Goal: Task Accomplishment & Management: Manage account settings

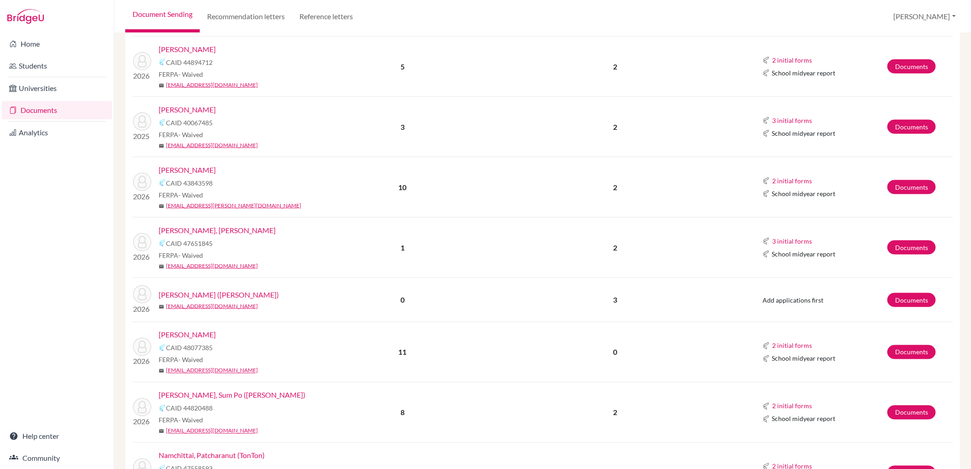
scroll to position [947, 0]
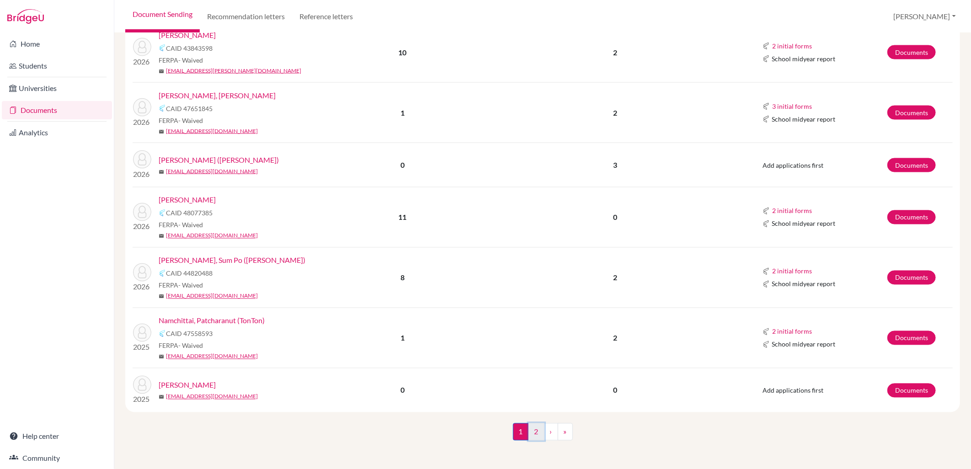
click at [536, 435] on link "2" at bounding box center [536, 431] width 16 height 17
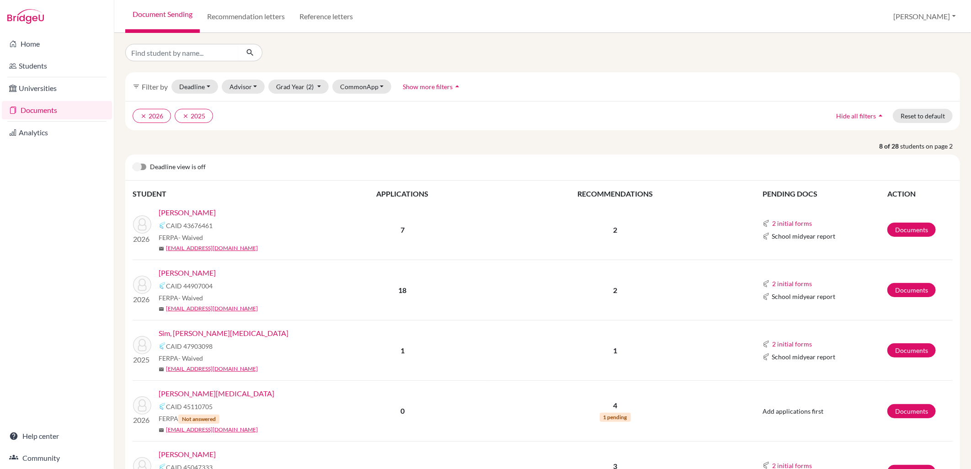
drag, startPoint x: 517, startPoint y: 207, endPoint x: 499, endPoint y: 196, distance: 21.2
drag, startPoint x: 499, startPoint y: 196, endPoint x: 476, endPoint y: 184, distance: 25.8
click at [473, 183] on div "Deadline view is off STUDENT APPLICATIONS RECOMMENDATIONS PENDING DOCS ACTION 2…" at bounding box center [542, 410] width 834 height 513
click at [471, 182] on div "Deadline view is off STUDENT APPLICATIONS RECOMMENDATIONS PENDING DOCS ACTION 2…" at bounding box center [542, 410] width 834 height 513
click at [457, 181] on div "Deadline view is off STUDENT APPLICATIONS RECOMMENDATIONS PENDING DOCS ACTION 2…" at bounding box center [542, 410] width 834 height 513
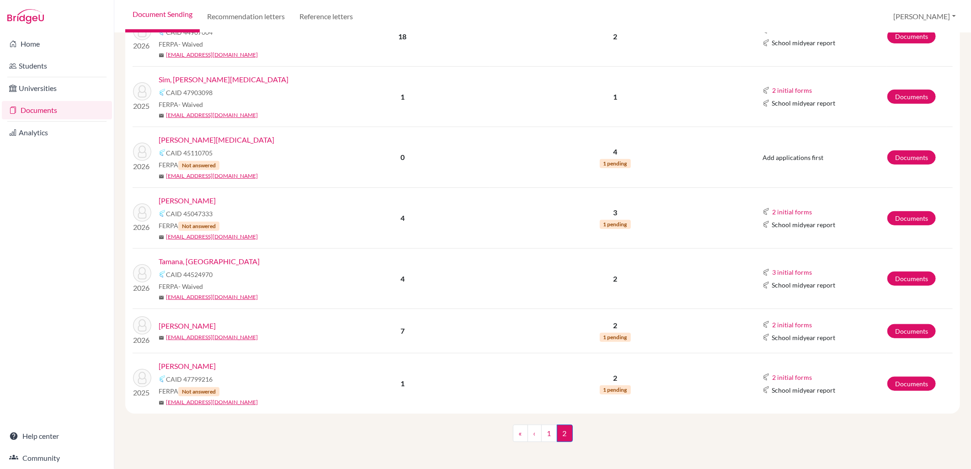
scroll to position [255, 0]
click at [700, 323] on p "2" at bounding box center [615, 324] width 250 height 11
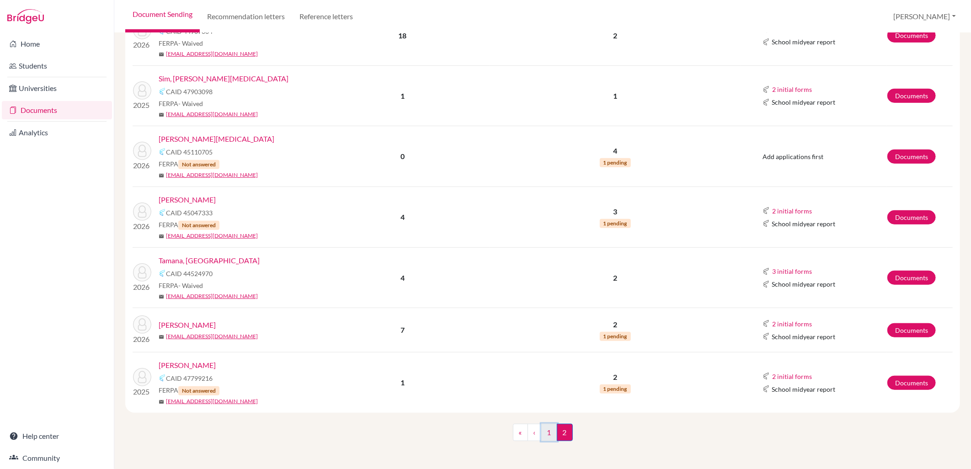
click at [541, 427] on link "1" at bounding box center [549, 432] width 16 height 17
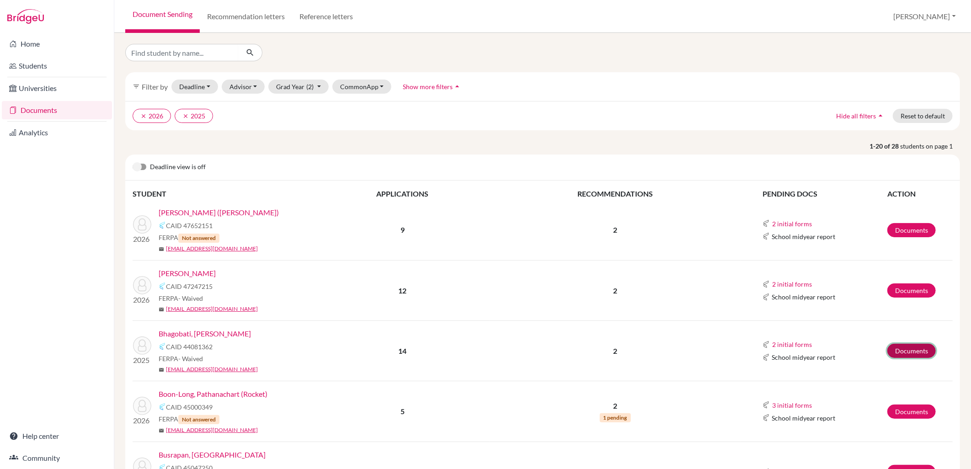
click at [912, 347] on link "Documents" at bounding box center [911, 351] width 48 height 14
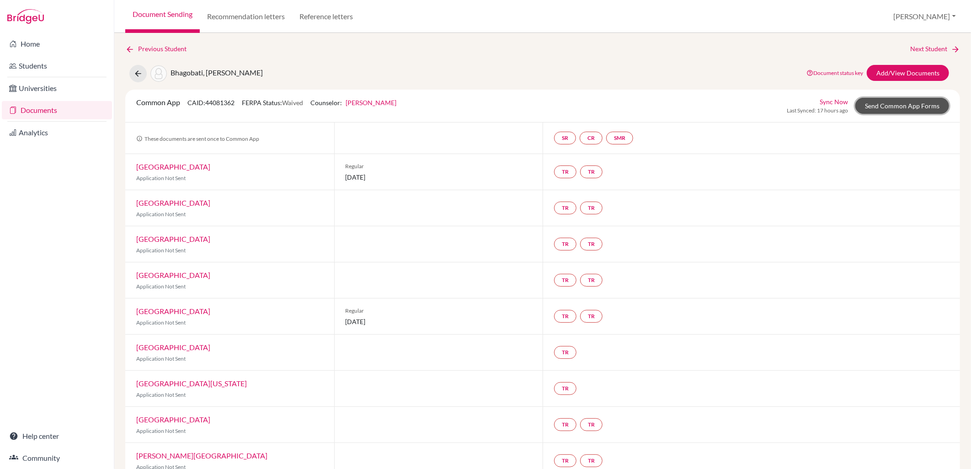
click at [876, 101] on link "Send Common App Forms" at bounding box center [902, 106] width 94 height 16
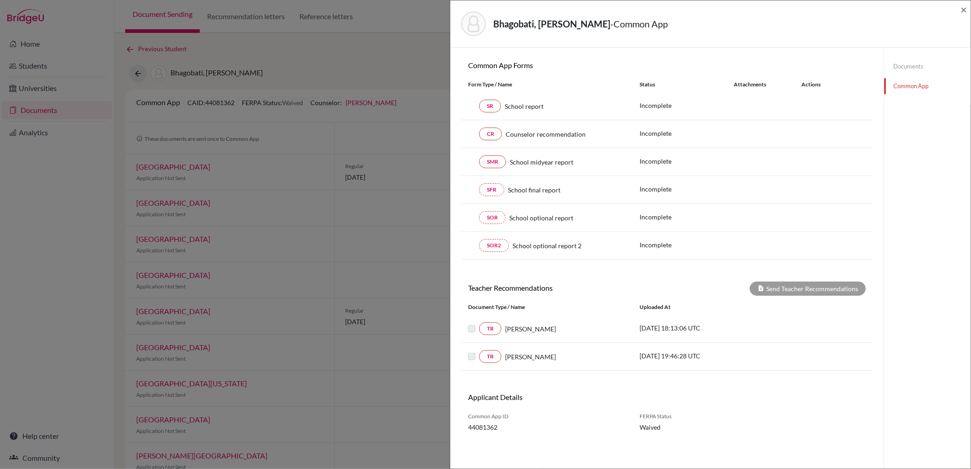
scroll to position [80, 0]
click at [898, 64] on link "Documents" at bounding box center [927, 66] width 86 height 16
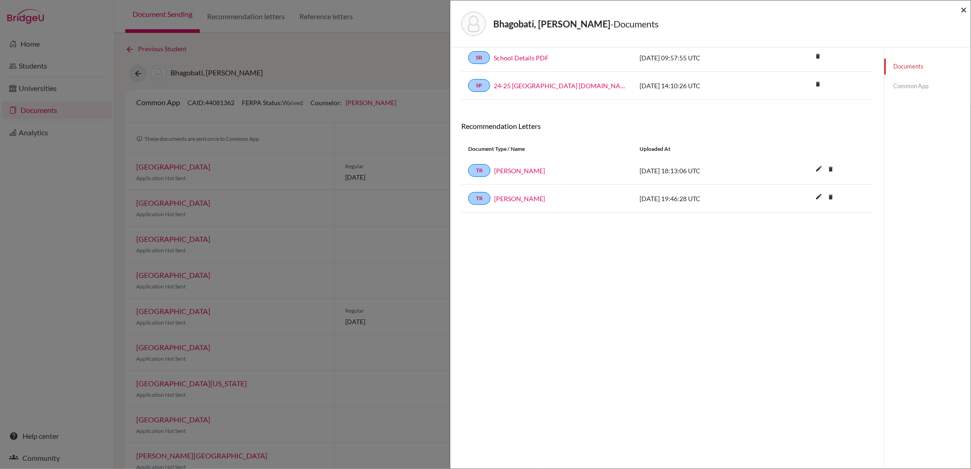
click at [964, 12] on span "×" at bounding box center [963, 9] width 6 height 13
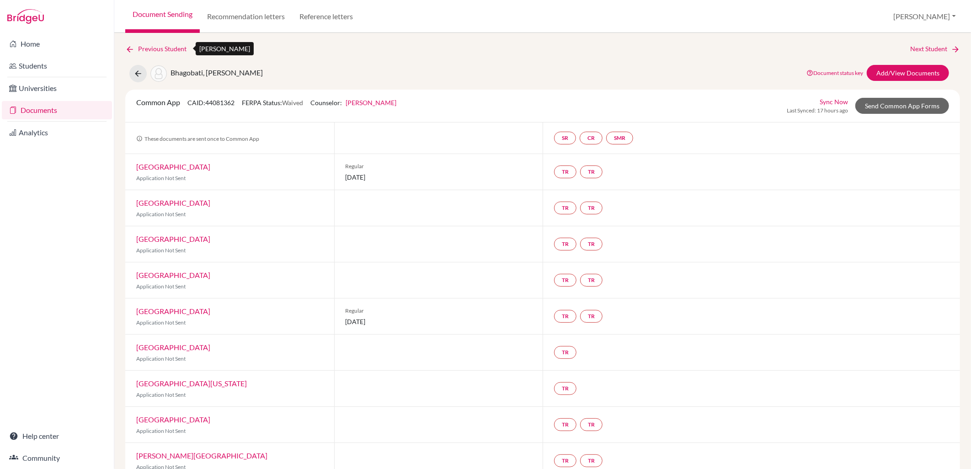
click at [171, 53] on link "Previous Student" at bounding box center [159, 49] width 69 height 10
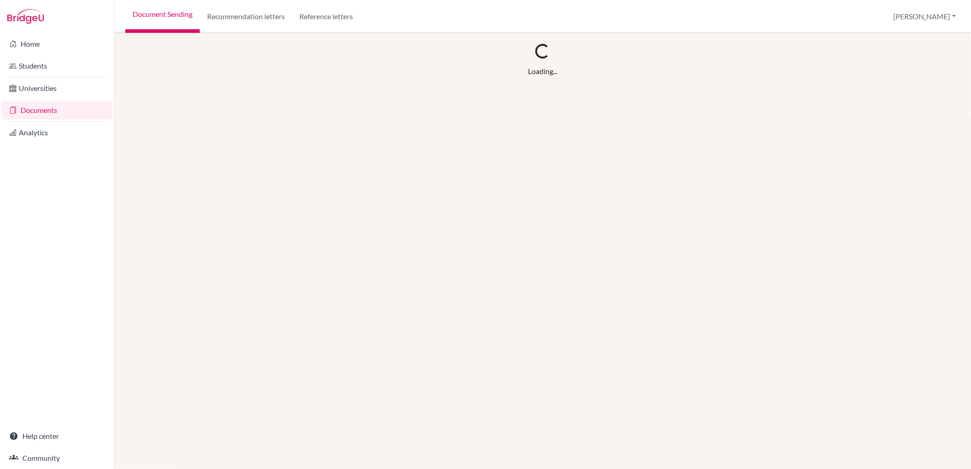
click at [171, 25] on link "Document Sending" at bounding box center [162, 16] width 74 height 33
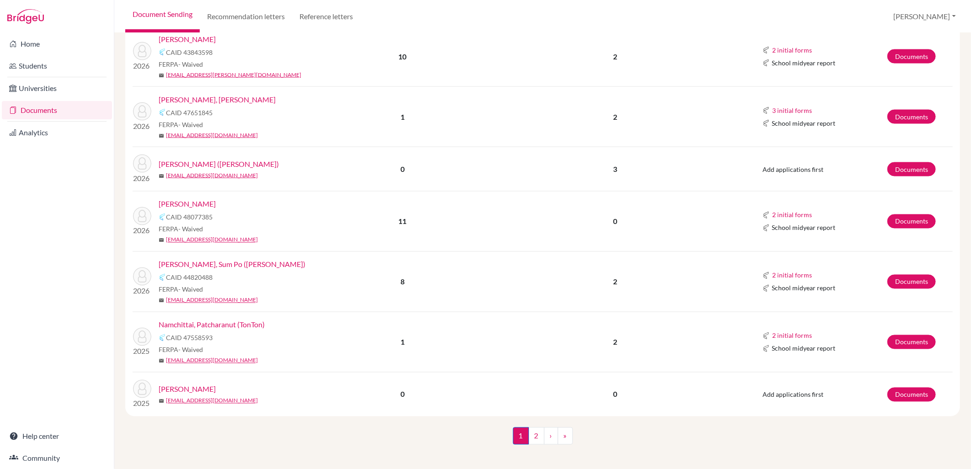
scroll to position [947, 0]
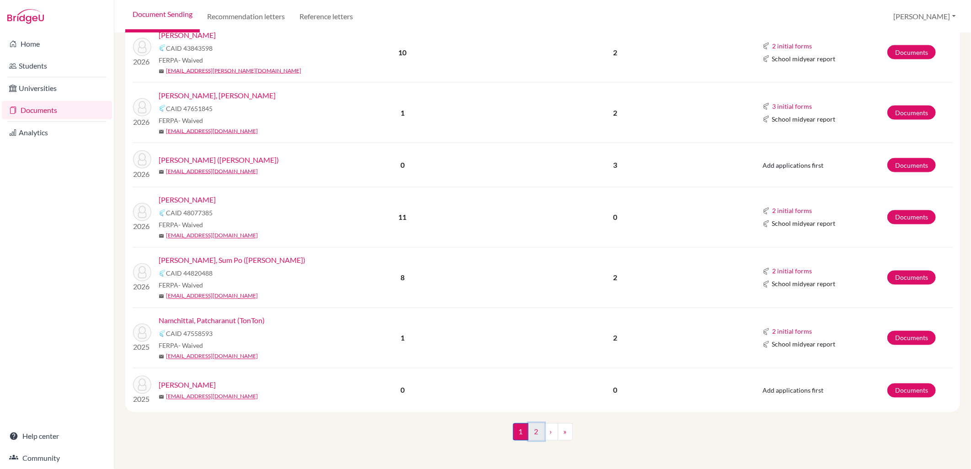
click at [529, 431] on link "2" at bounding box center [536, 431] width 16 height 17
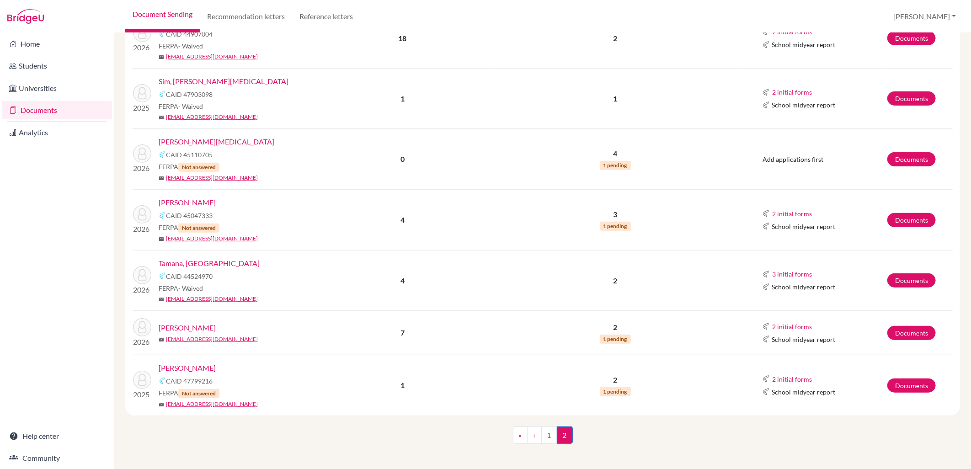
scroll to position [255, 0]
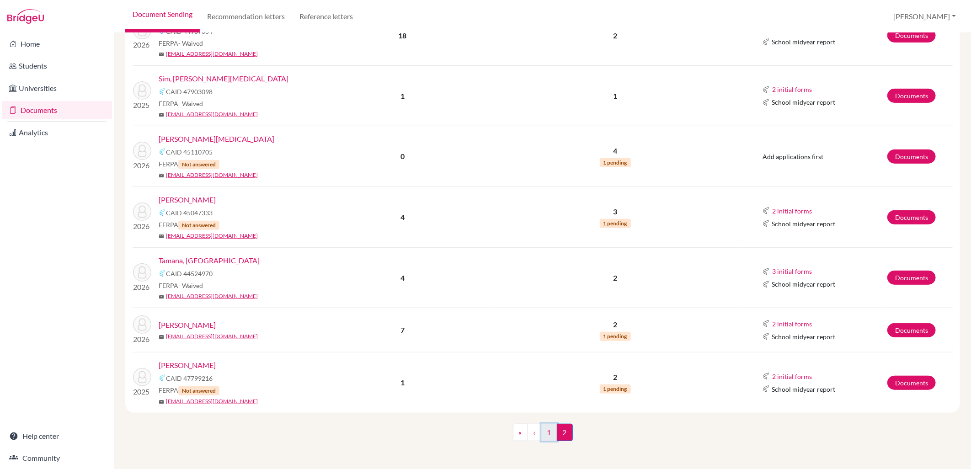
click at [544, 435] on link "1" at bounding box center [549, 432] width 16 height 17
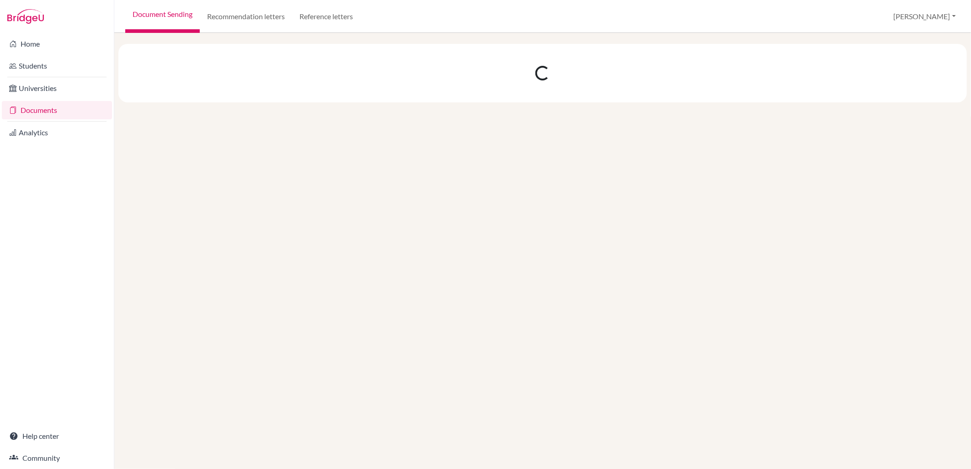
scroll to position [0, 0]
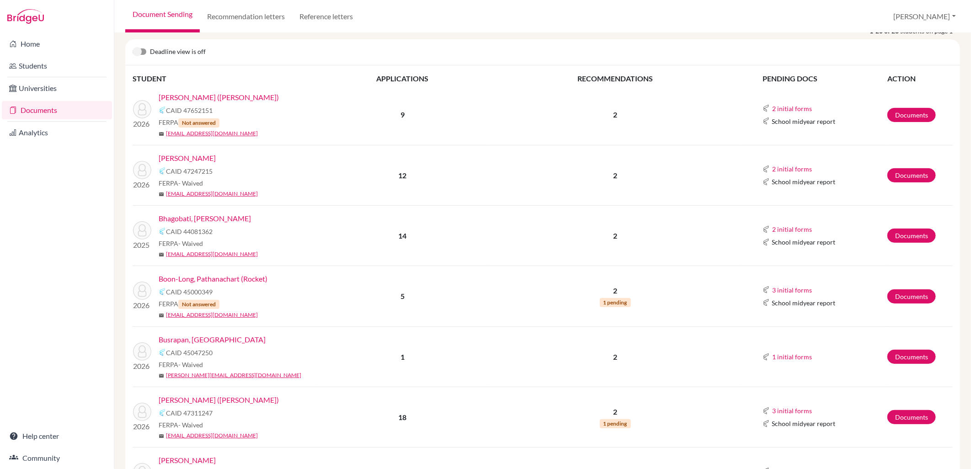
scroll to position [203, 0]
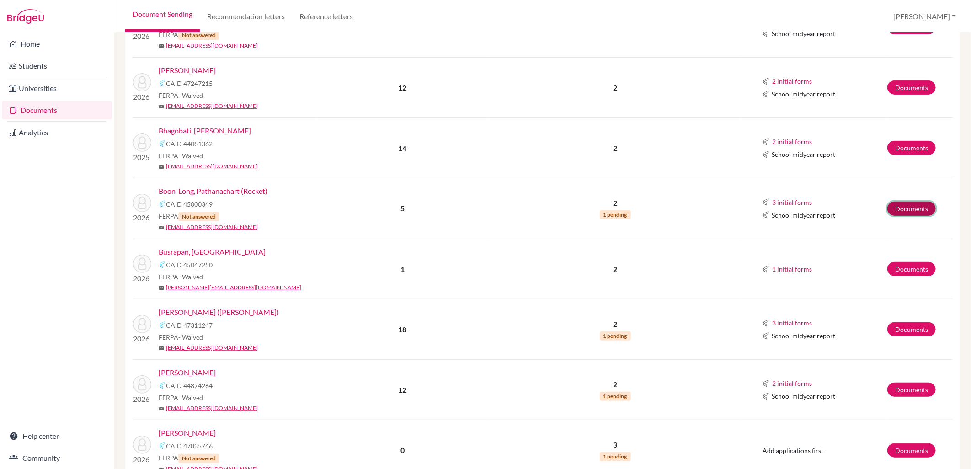
click at [918, 209] on link "Documents" at bounding box center [911, 209] width 48 height 14
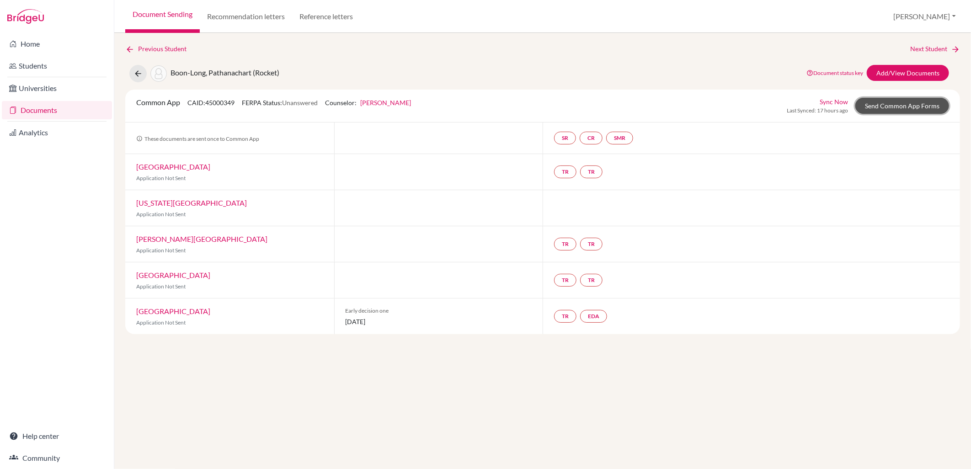
click at [905, 104] on link "Send Common App Forms" at bounding box center [902, 106] width 94 height 16
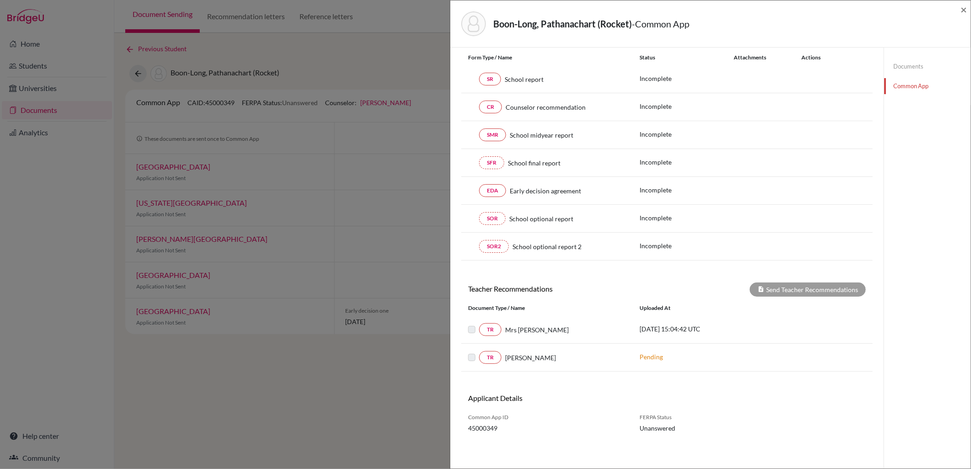
scroll to position [119, 0]
click at [962, 8] on span "×" at bounding box center [963, 9] width 6 height 13
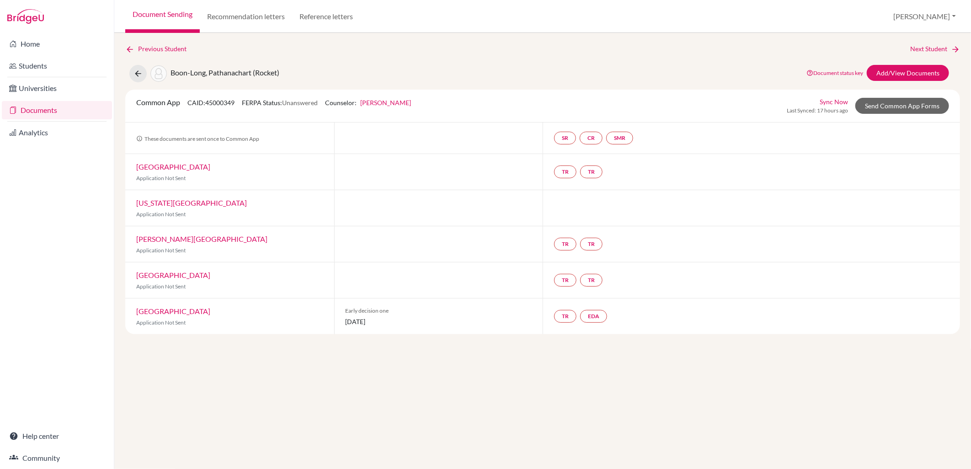
click at [170, 24] on link "Document Sending" at bounding box center [162, 16] width 74 height 33
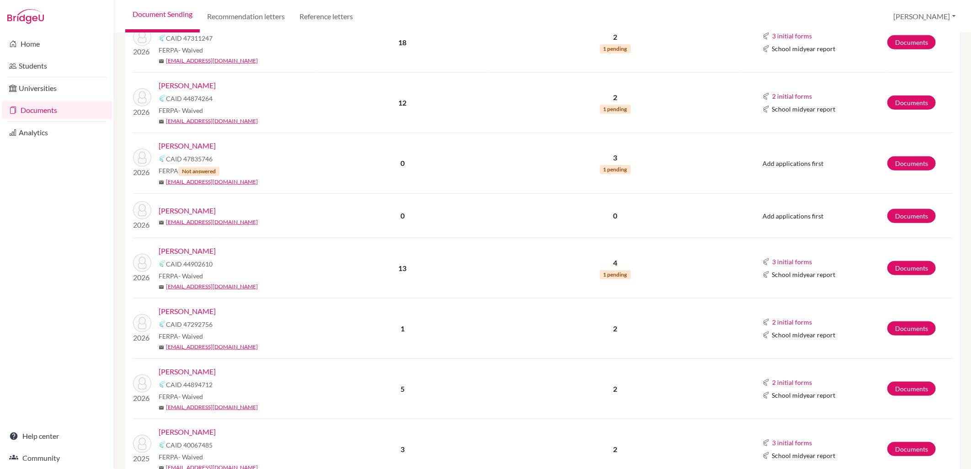
scroll to position [508, 0]
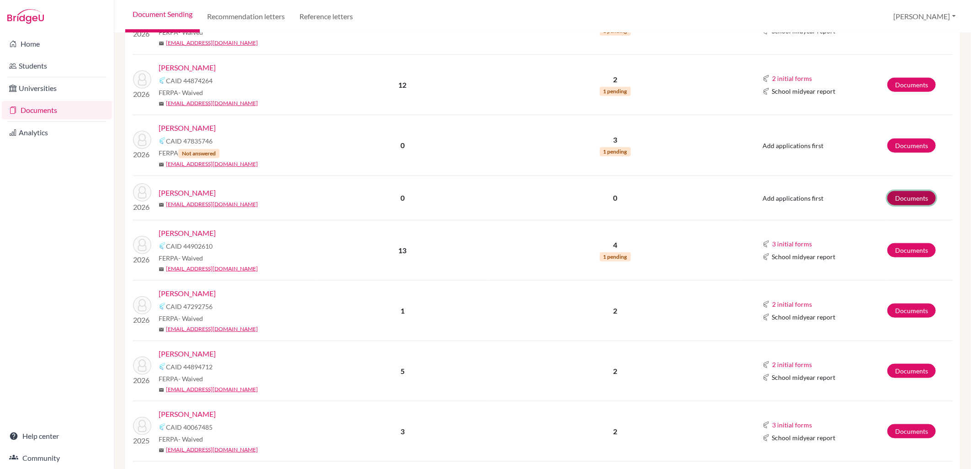
click at [901, 193] on link "Documents" at bounding box center [911, 198] width 48 height 14
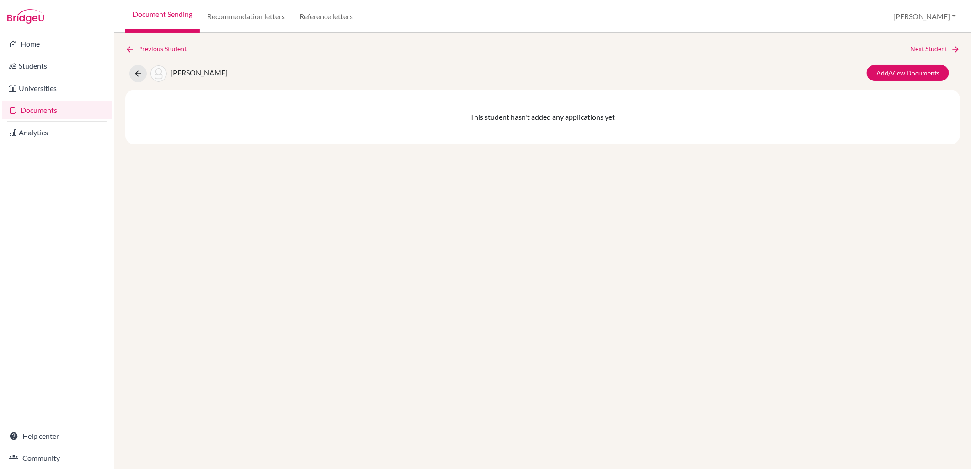
click at [908, 63] on div "Previous Student Next Student [PERSON_NAME] Add/View Documents This student has…" at bounding box center [542, 94] width 834 height 101
click at [908, 67] on link "Add/View Documents" at bounding box center [907, 73] width 82 height 16
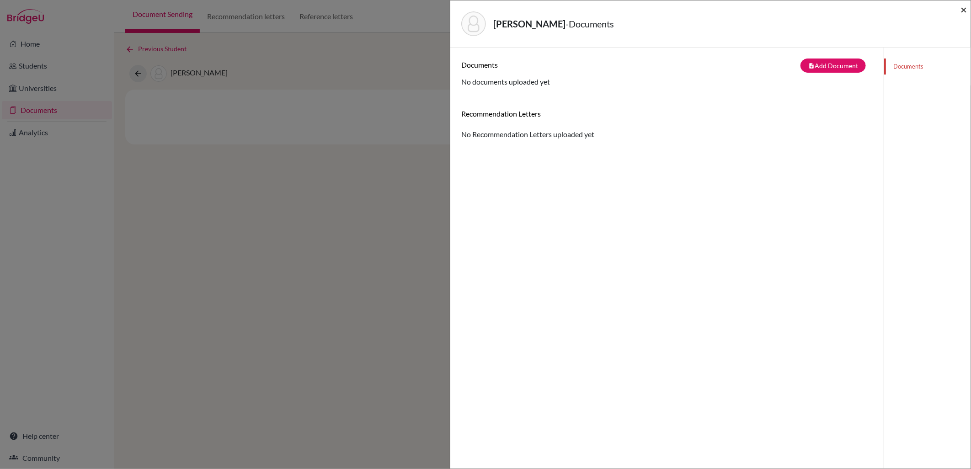
click at [965, 9] on span "×" at bounding box center [963, 9] width 6 height 13
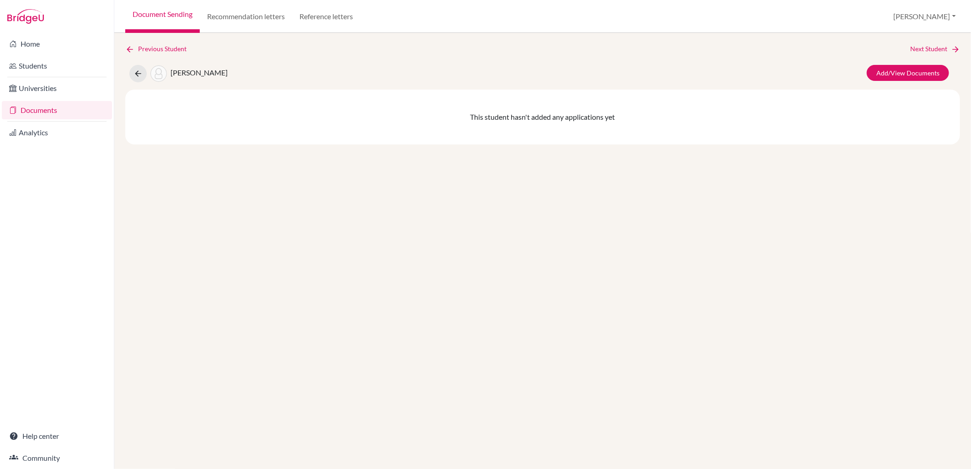
click at [184, 15] on link "Document Sending" at bounding box center [162, 16] width 74 height 33
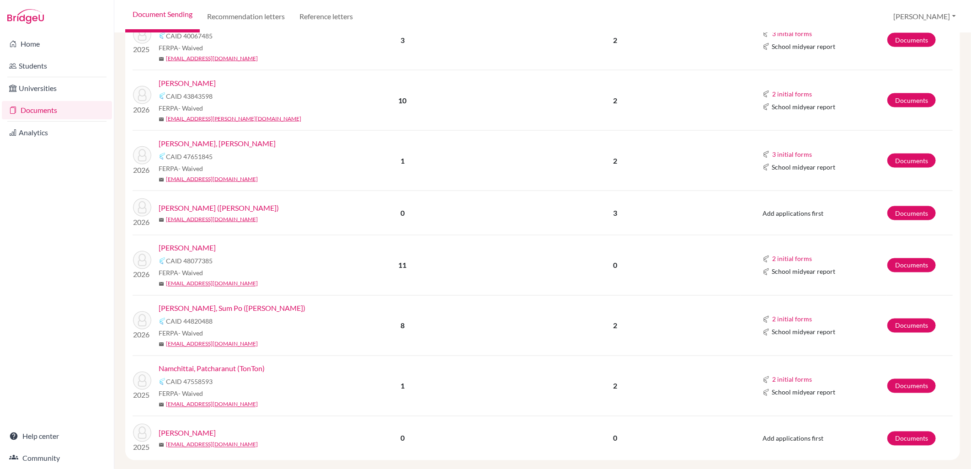
scroll to position [914, 0]
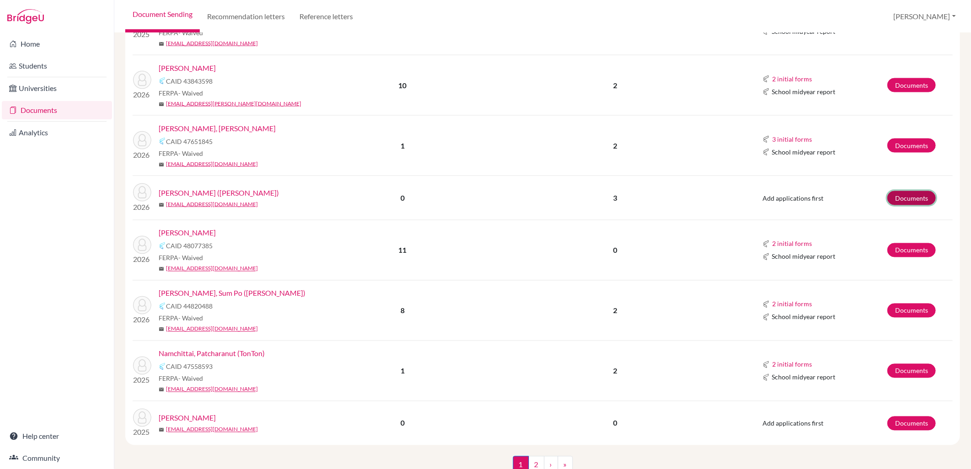
click at [919, 196] on link "Documents" at bounding box center [911, 198] width 48 height 14
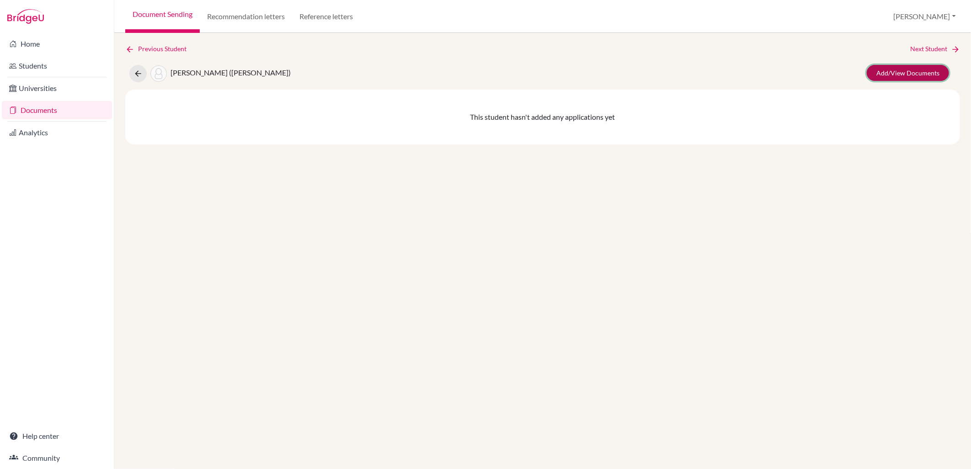
click at [908, 75] on link "Add/View Documents" at bounding box center [907, 73] width 82 height 16
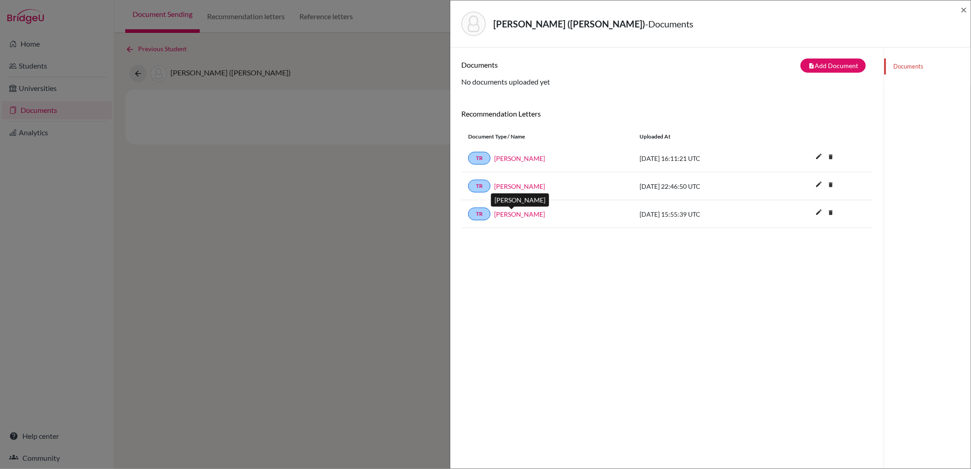
click at [506, 213] on link "Dan Pounds" at bounding box center [519, 214] width 51 height 10
click at [823, 214] on icon "delete" at bounding box center [830, 213] width 14 height 14
click at [807, 266] on button "Delete" at bounding box center [801, 263] width 42 height 14
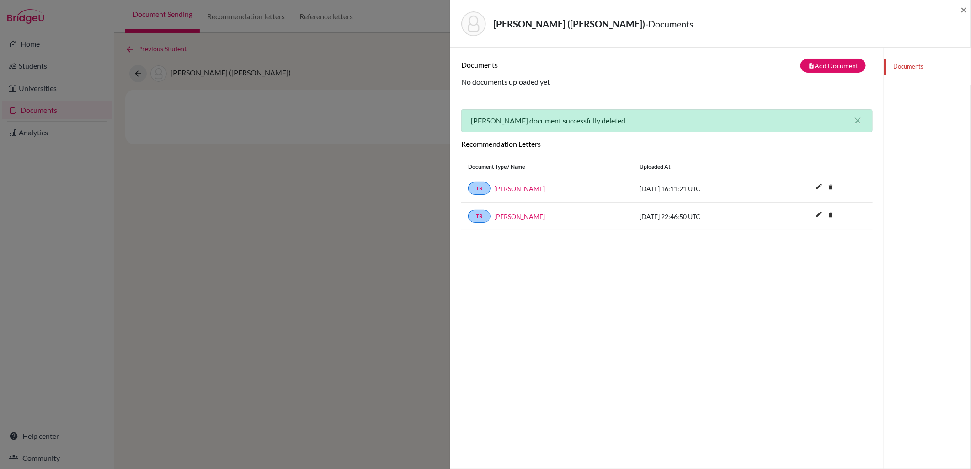
click at [966, 17] on div "×" at bounding box center [963, 23] width 6 height 39
click at [966, 11] on span "×" at bounding box center [963, 9] width 6 height 13
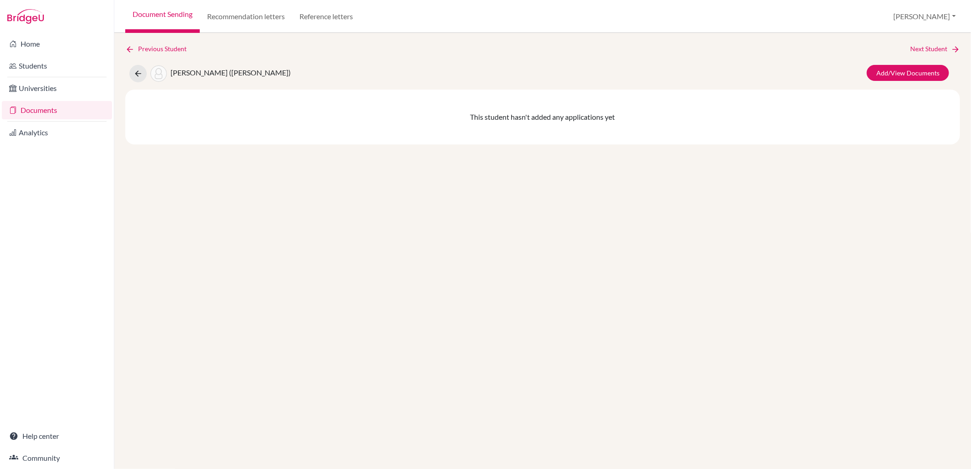
click at [177, 26] on link "Document Sending" at bounding box center [162, 16] width 74 height 33
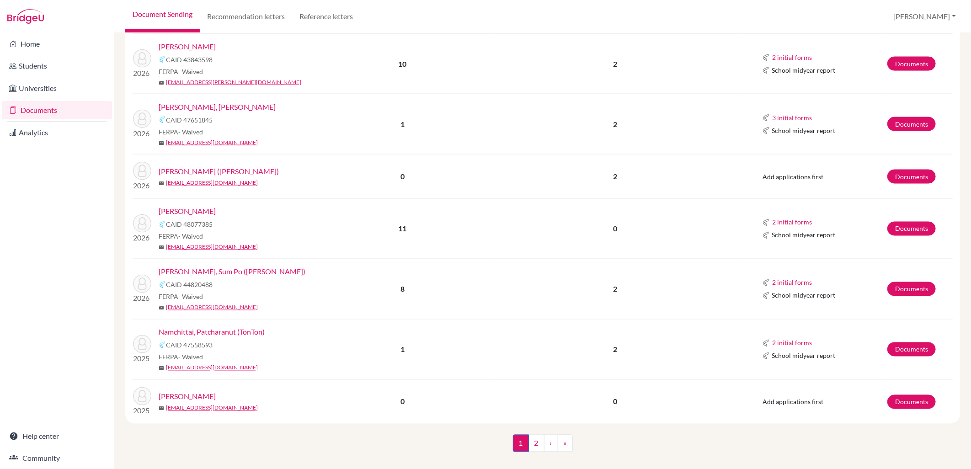
scroll to position [947, 0]
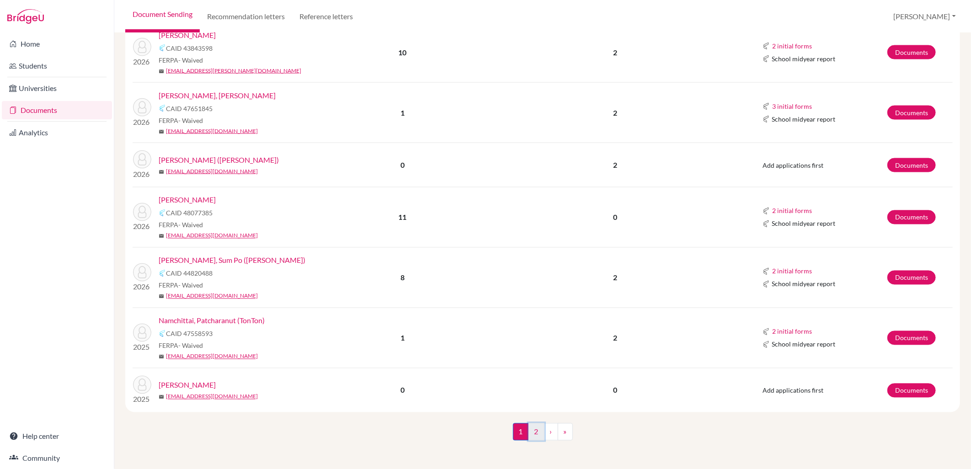
click at [535, 428] on link "2" at bounding box center [536, 431] width 16 height 17
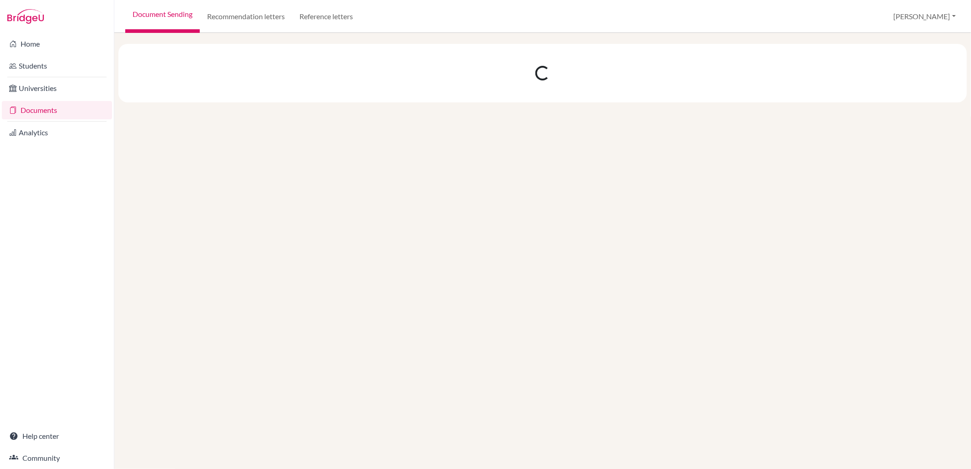
scroll to position [0, 0]
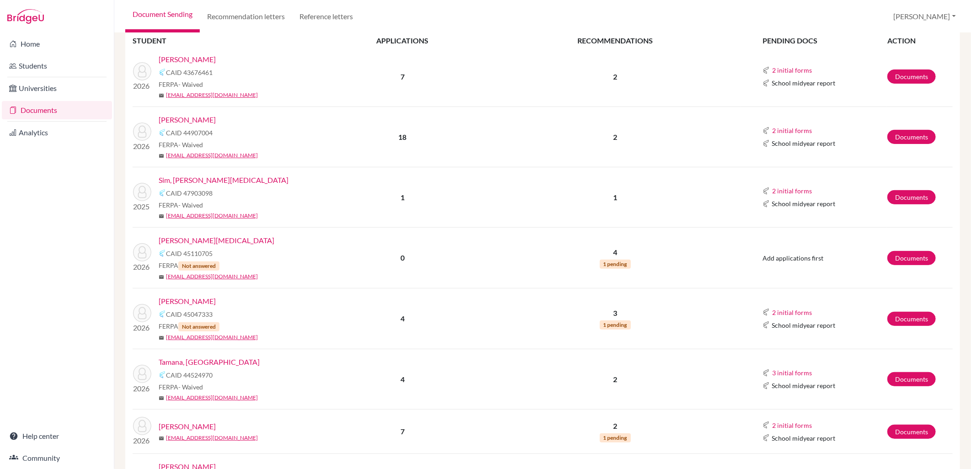
scroll to position [255, 0]
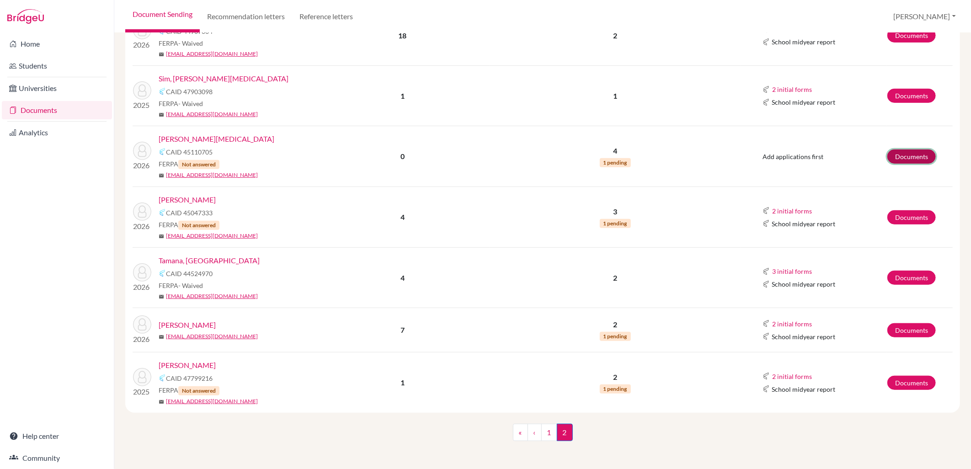
click at [887, 159] on link "Documents" at bounding box center [911, 156] width 48 height 14
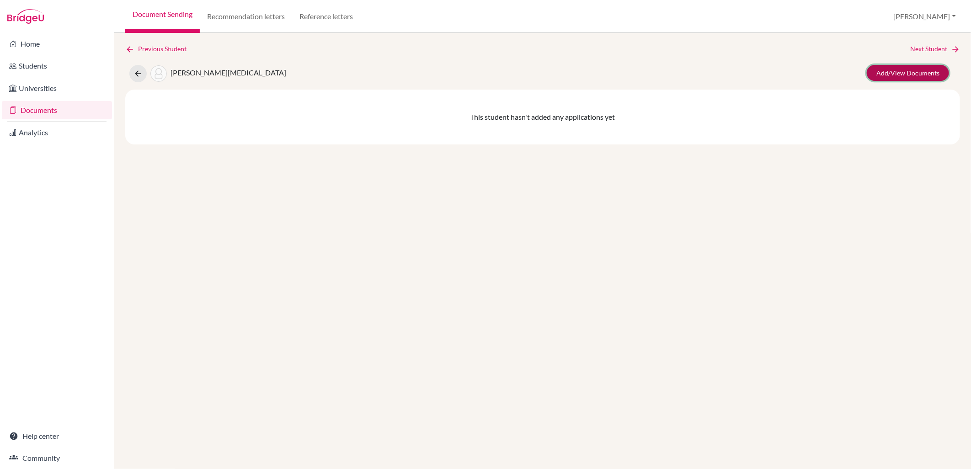
click at [897, 68] on link "Add/View Documents" at bounding box center [907, 73] width 82 height 16
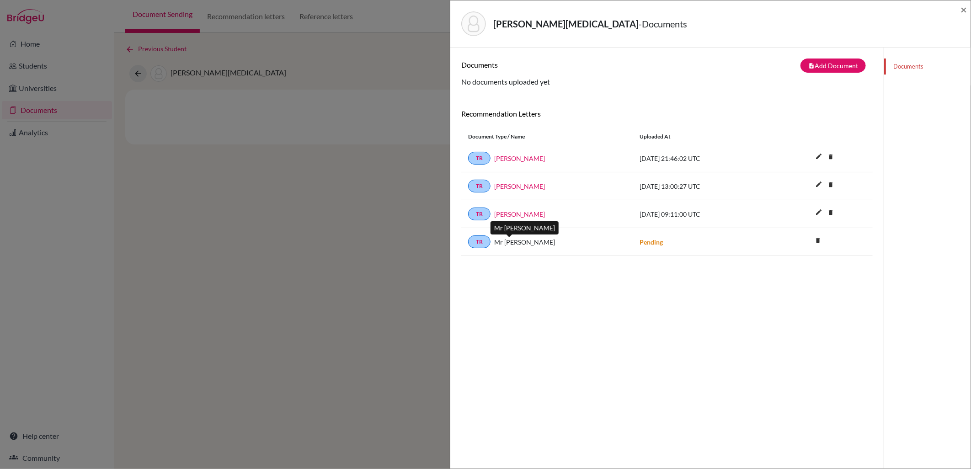
click at [507, 241] on span "Mr Pounds" at bounding box center [524, 242] width 61 height 10
click at [812, 243] on icon "delete" at bounding box center [818, 241] width 14 height 14
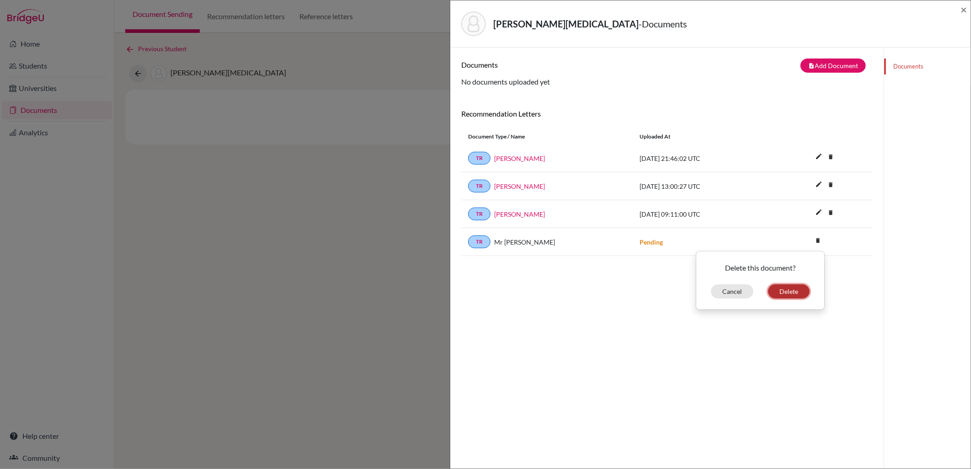
click at [791, 292] on button "Delete" at bounding box center [789, 291] width 42 height 14
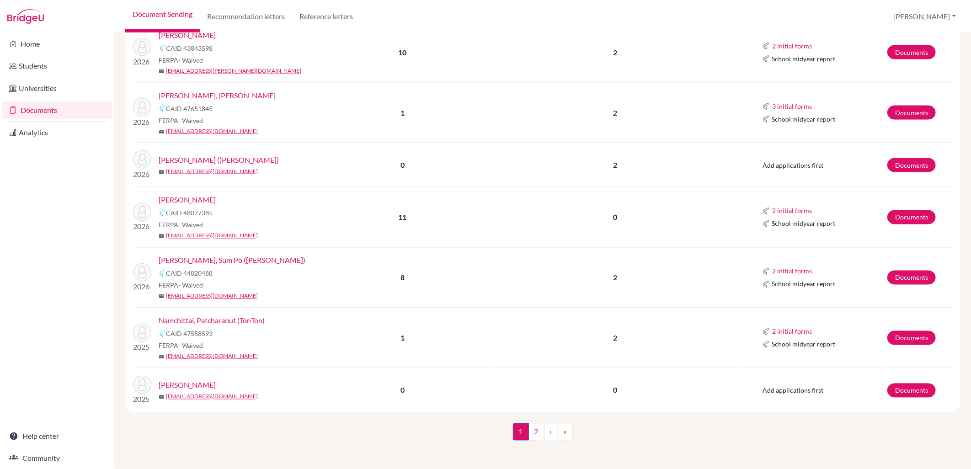
scroll to position [591, 0]
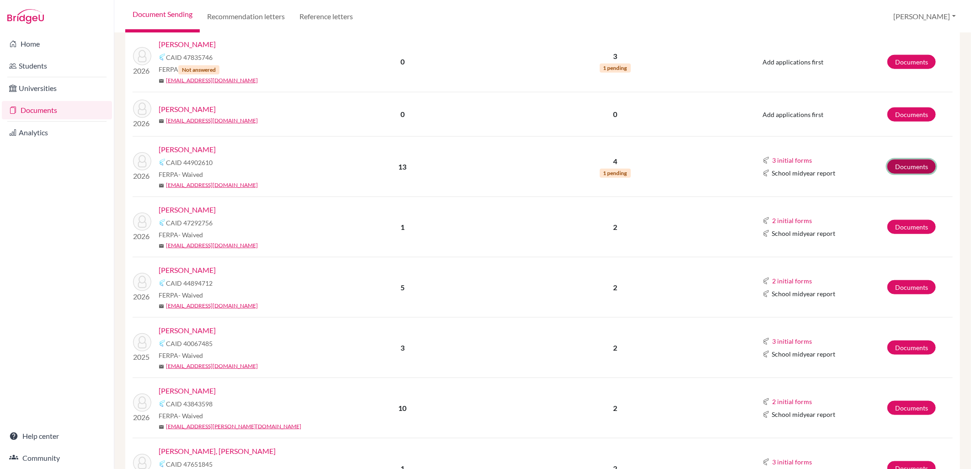
click at [893, 167] on link "Documents" at bounding box center [911, 166] width 48 height 14
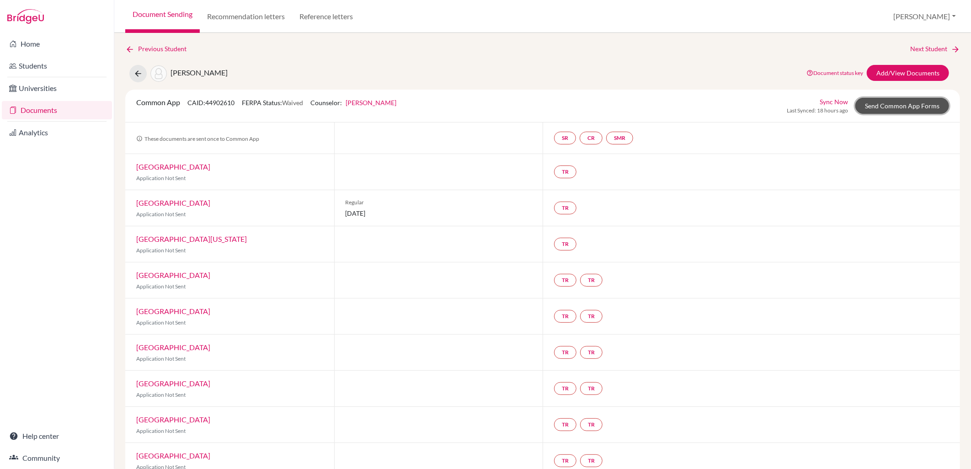
click at [893, 111] on link "Send Common App Forms" at bounding box center [902, 106] width 94 height 16
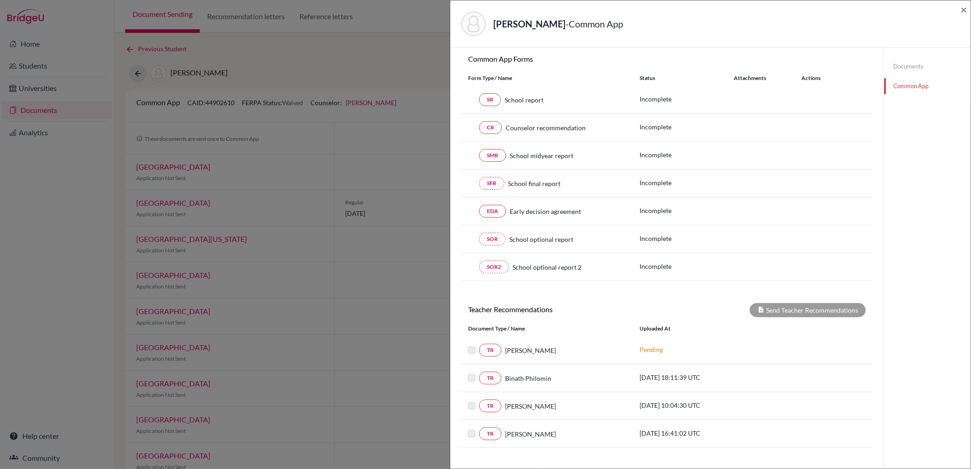
scroll to position [165, 0]
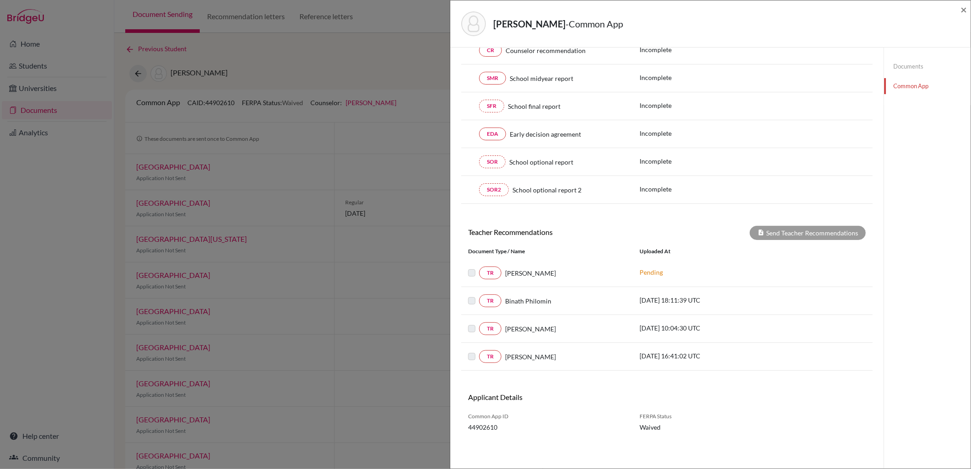
click at [914, 61] on link "Documents" at bounding box center [927, 66] width 86 height 16
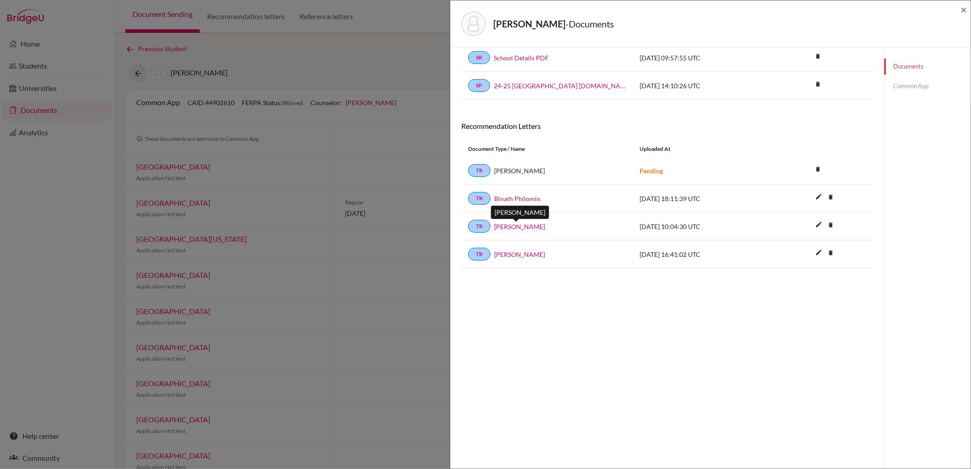
click at [504, 224] on link "[PERSON_NAME]" at bounding box center [519, 227] width 51 height 10
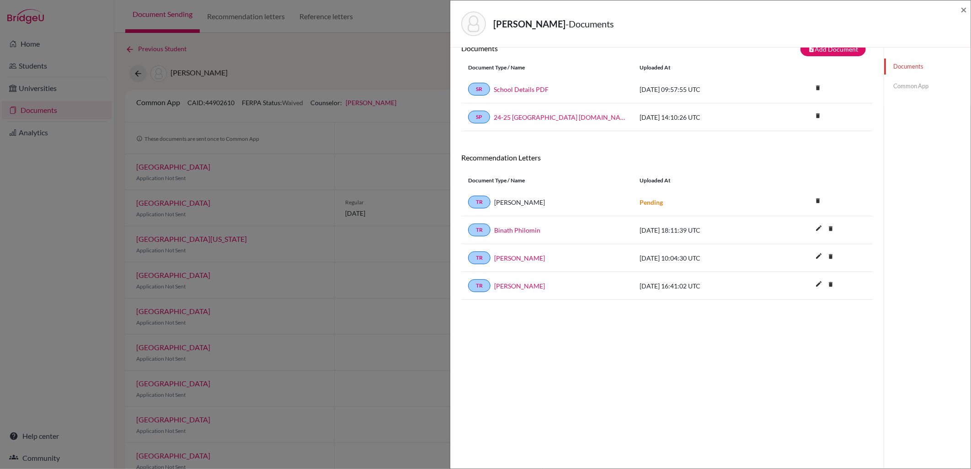
scroll to position [0, 0]
